Goal: Information Seeking & Learning: Learn about a topic

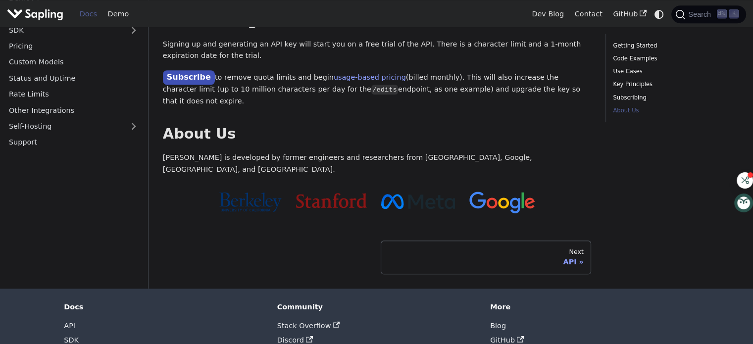
scroll to position [844, 0]
click at [409, 257] on div "API" at bounding box center [486, 261] width 196 height 9
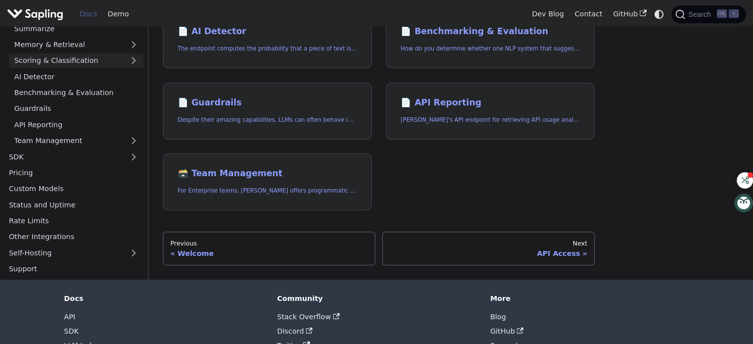
scroll to position [390, 0]
